Goal: Obtain resource: Obtain resource

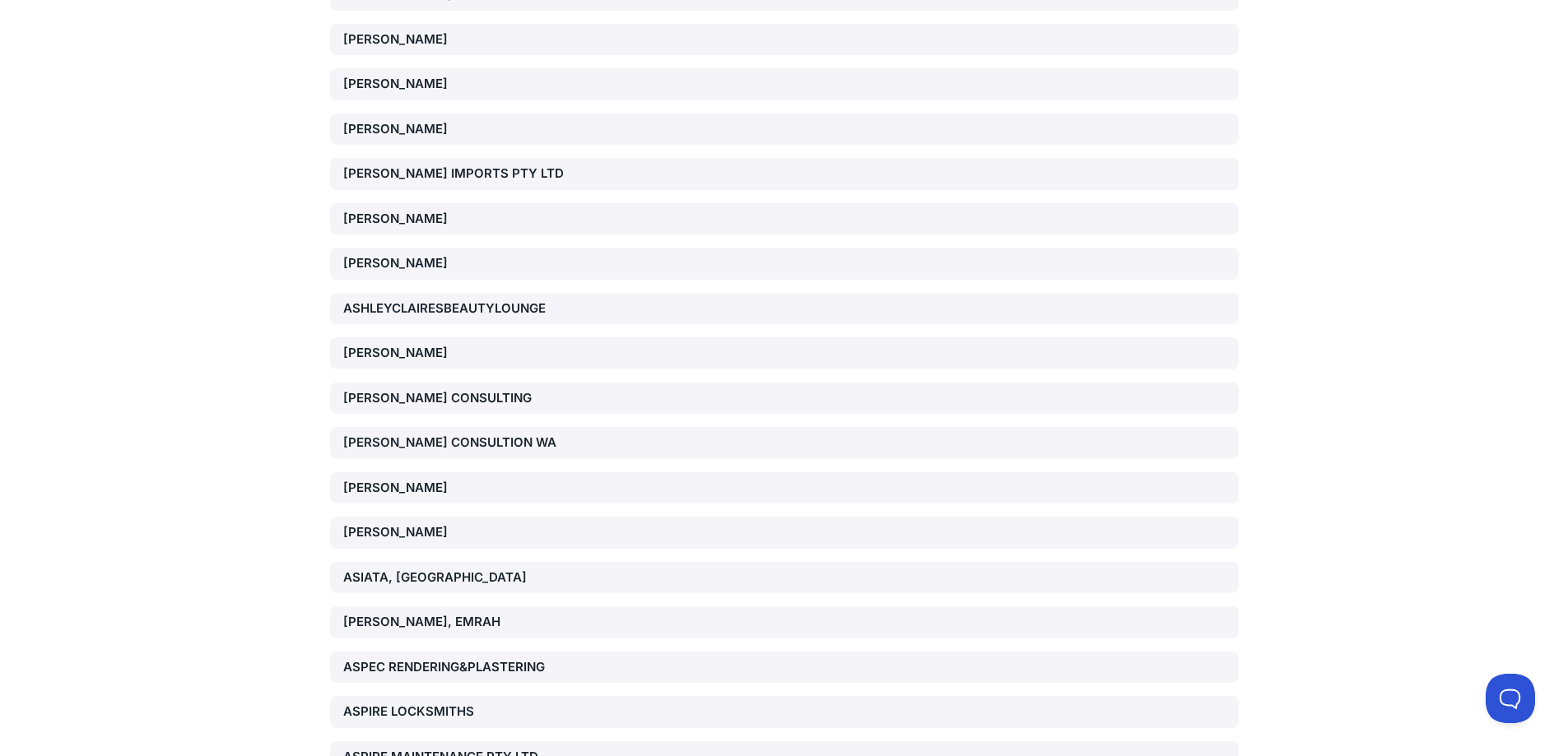
scroll to position [7326, 0]
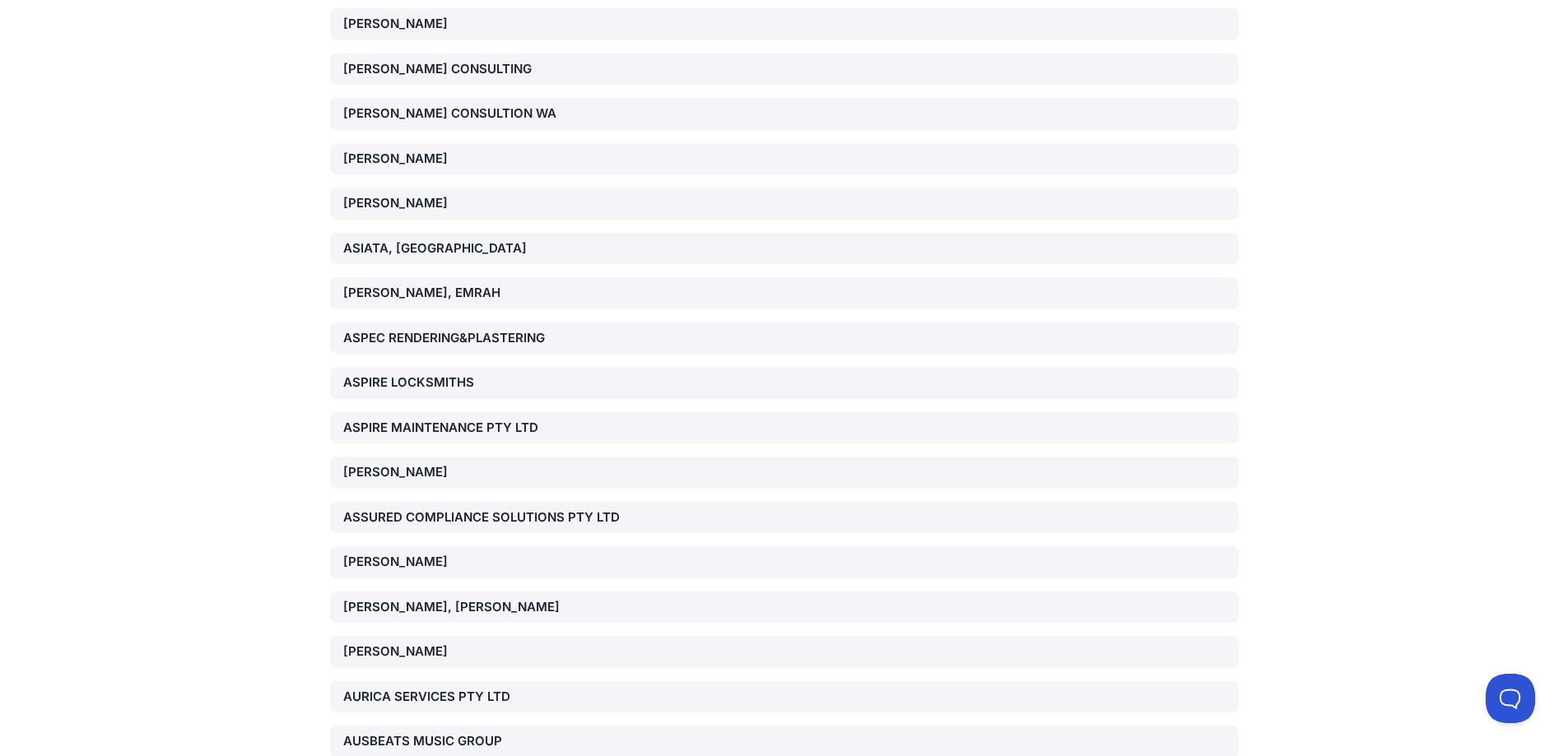
click at [516, 305] on div "ASLAN, EMRAH" at bounding box center [784, 293] width 908 height 32
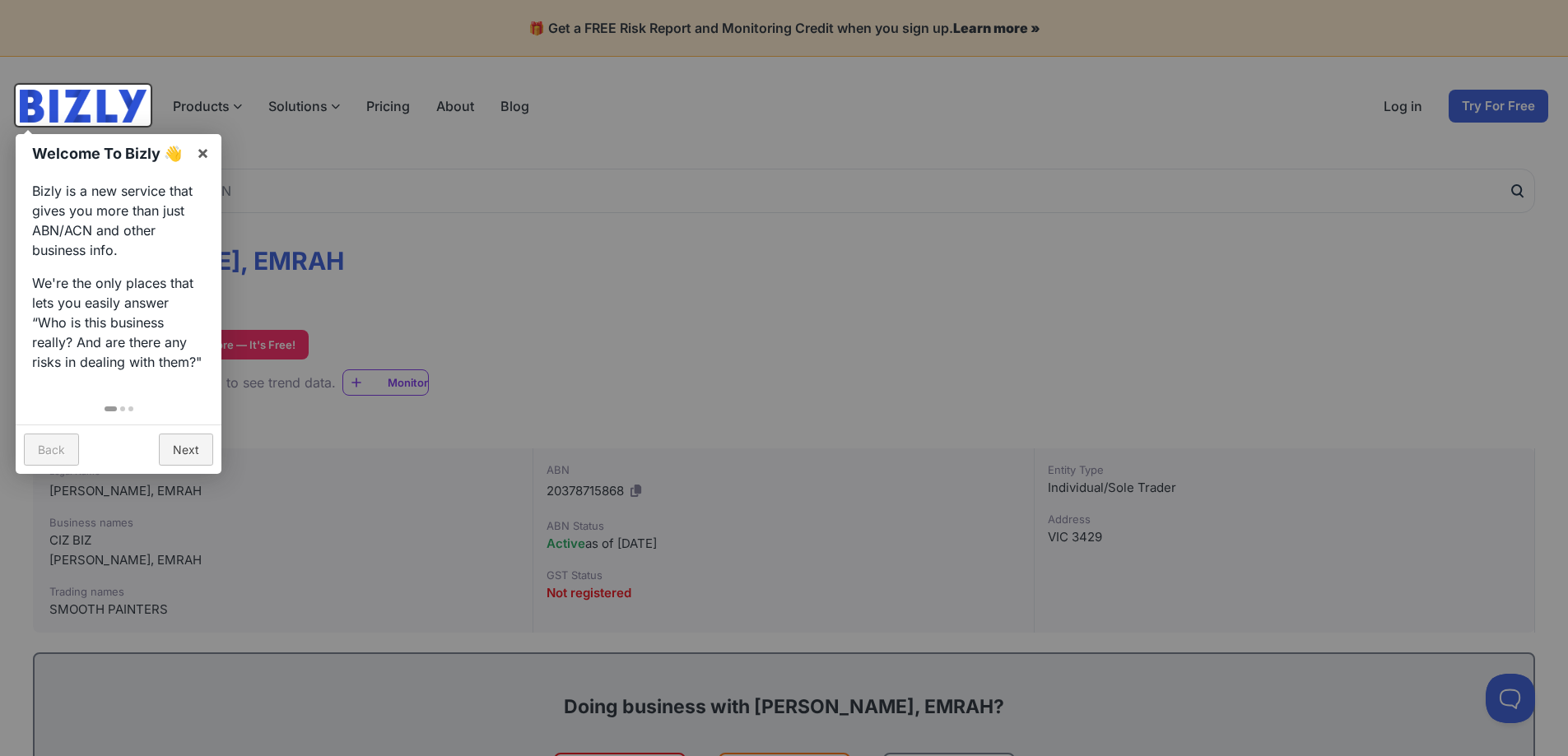
click at [62, 435] on link "Back" at bounding box center [51, 450] width 55 height 32
click at [194, 161] on link "×" at bounding box center [203, 153] width 37 height 37
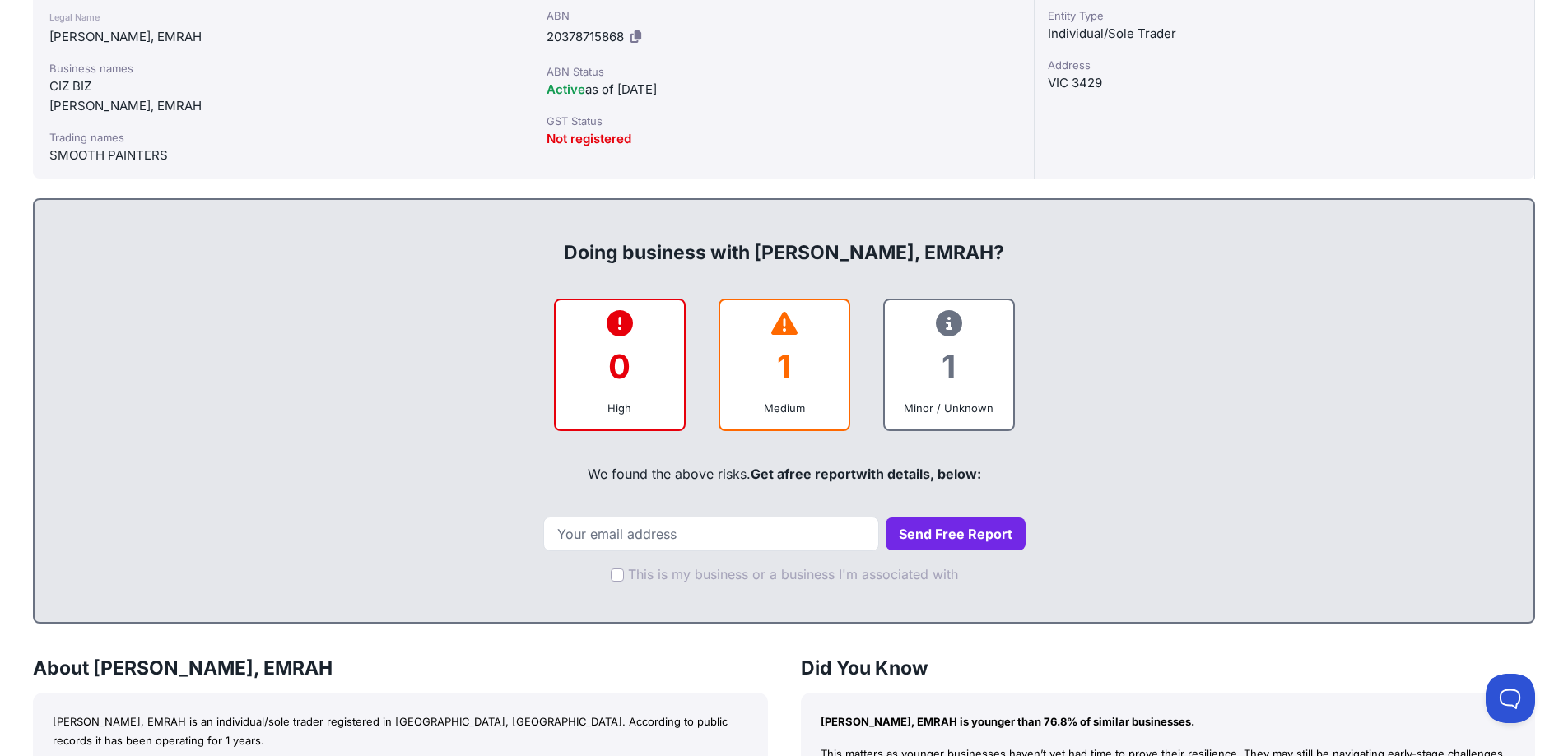
scroll to position [659, 0]
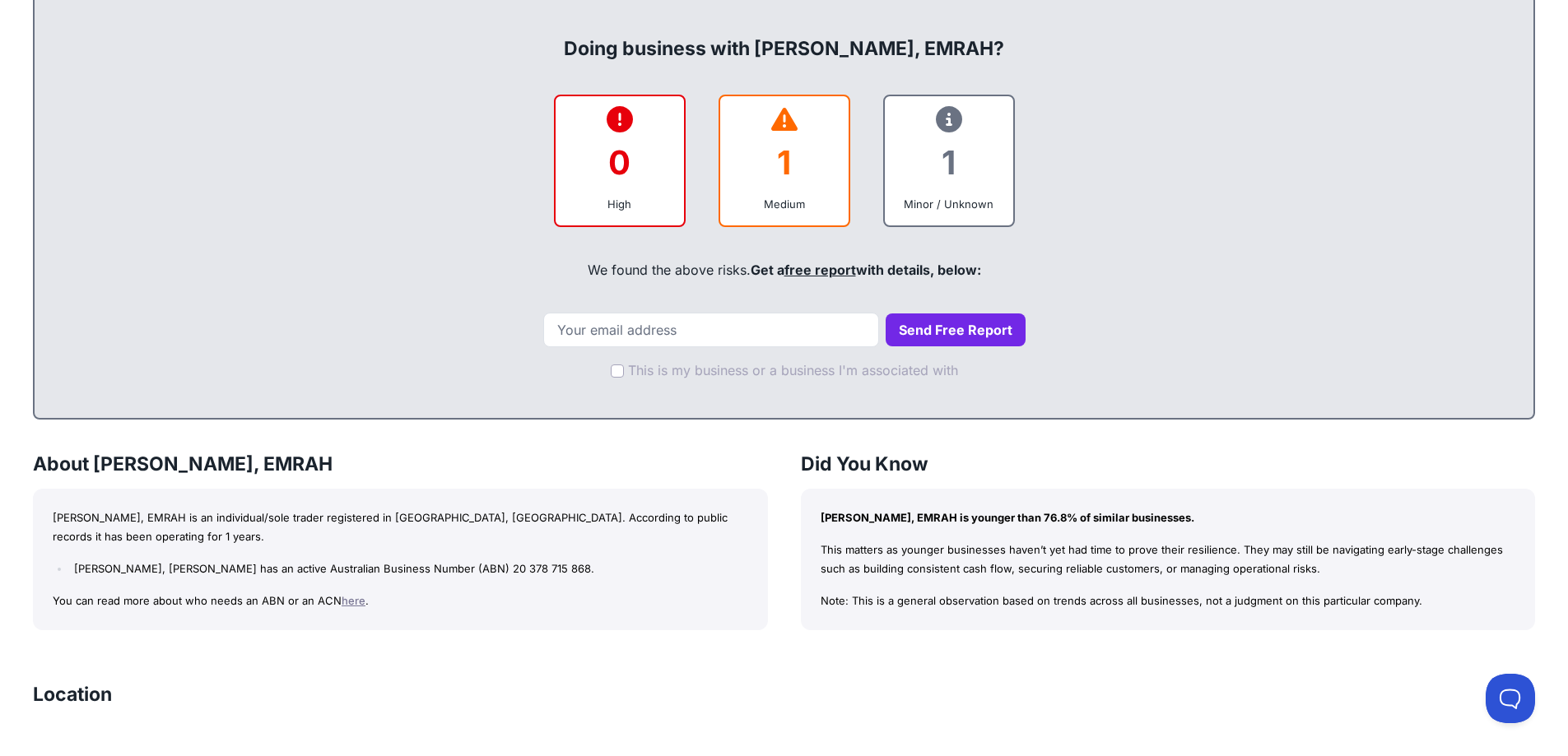
click at [642, 196] on div "0" at bounding box center [619, 162] width 102 height 66
click at [820, 196] on div "1" at bounding box center [784, 162] width 102 height 66
click at [924, 196] on div "1" at bounding box center [949, 162] width 102 height 66
click at [866, 227] on div "0 High 1 Medium 1 Minor / Unknown" at bounding box center [784, 161] width 1466 height 133
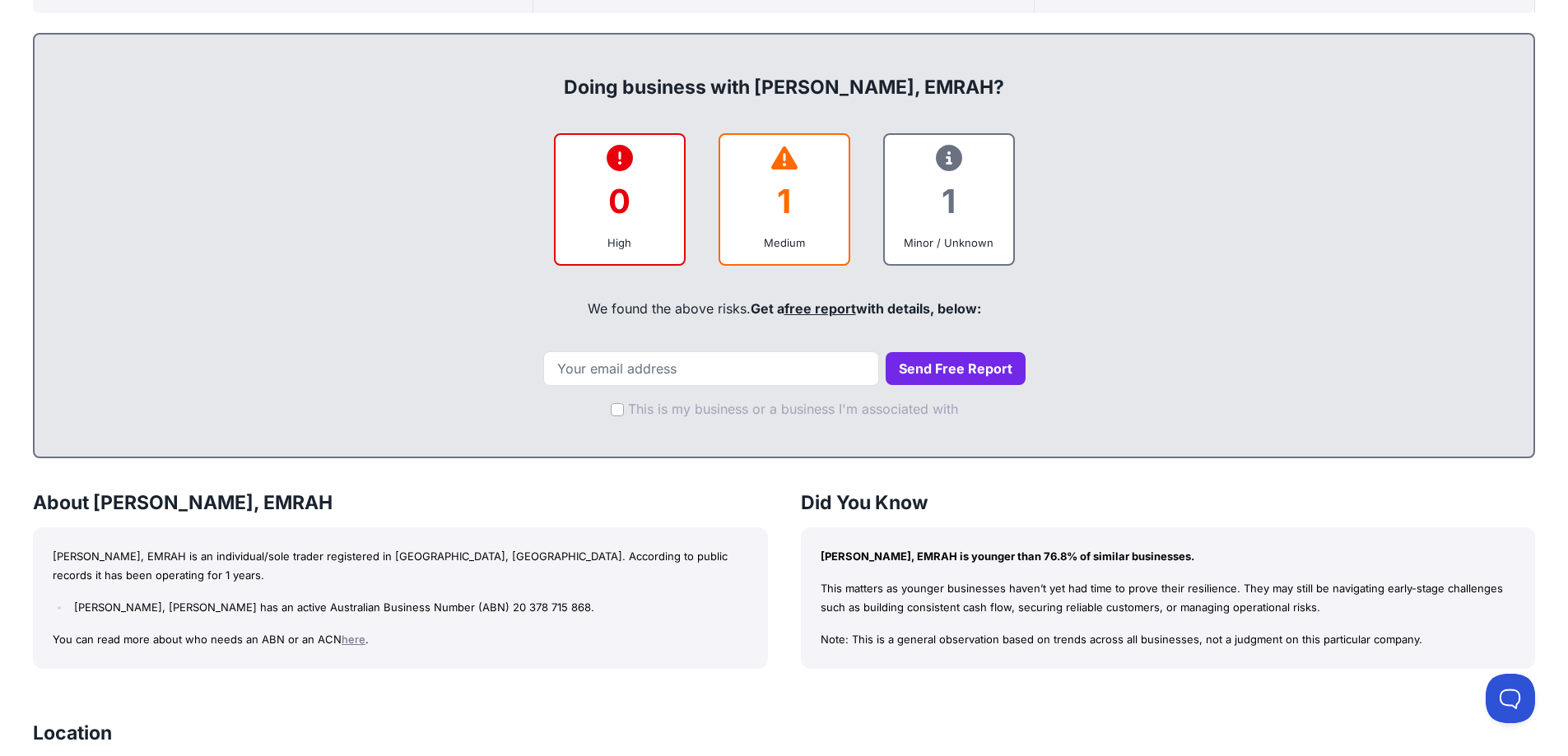
scroll to position [741, 0]
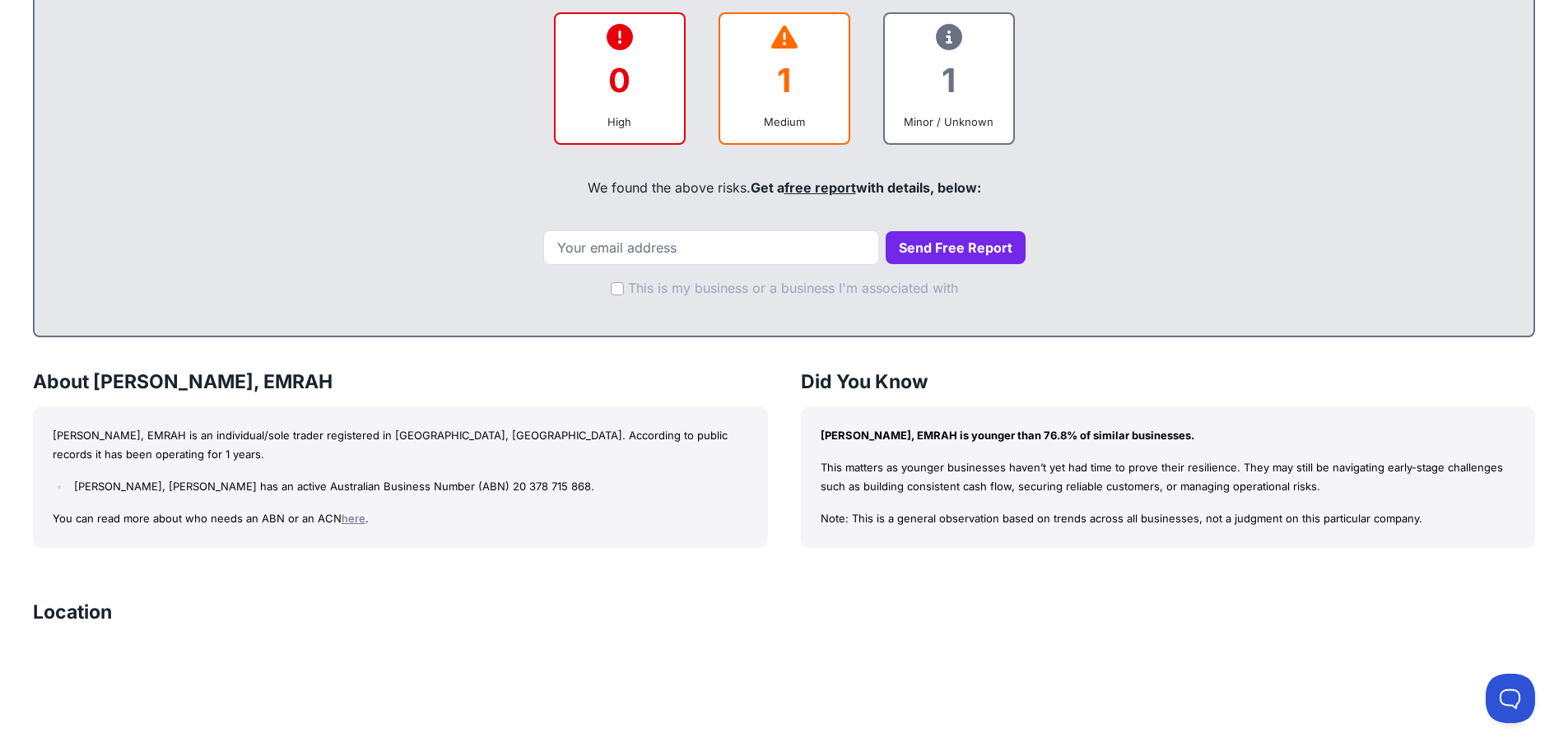
click at [840, 196] on link "free report" at bounding box center [820, 188] width 72 height 17
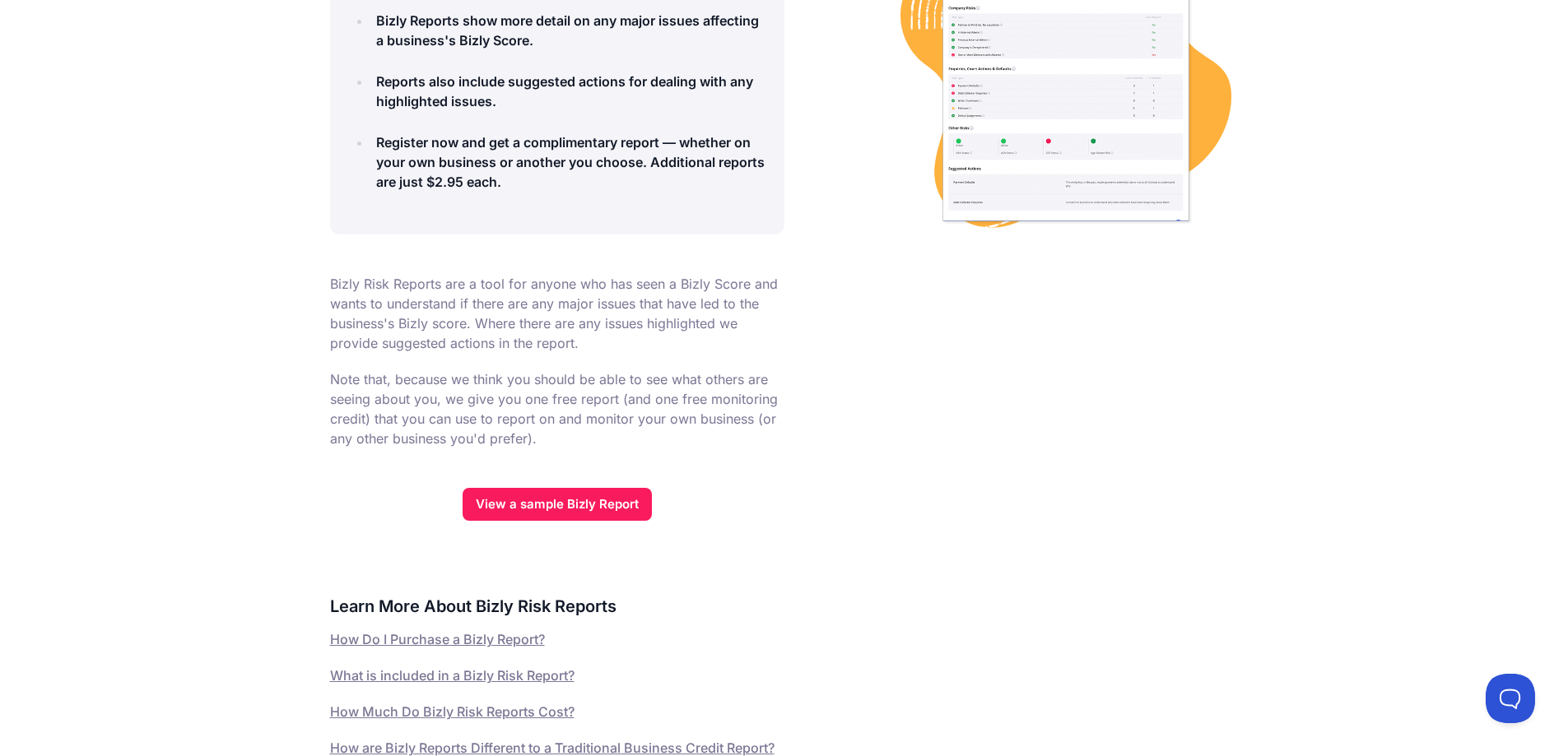
scroll to position [576, 0]
